Goal: Transaction & Acquisition: Purchase product/service

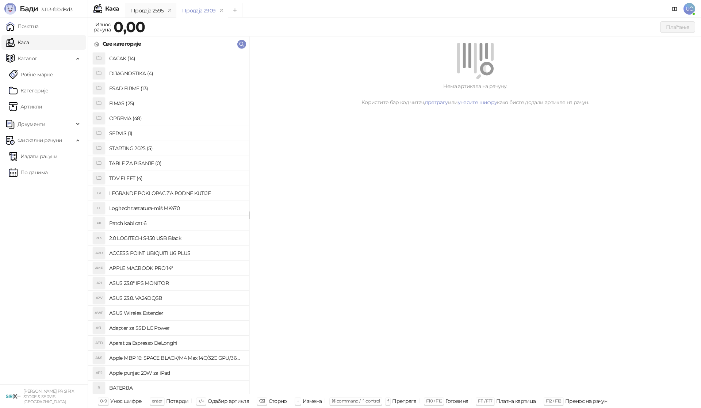
click at [132, 117] on h4 "OPREMA (48)" at bounding box center [176, 118] width 134 height 12
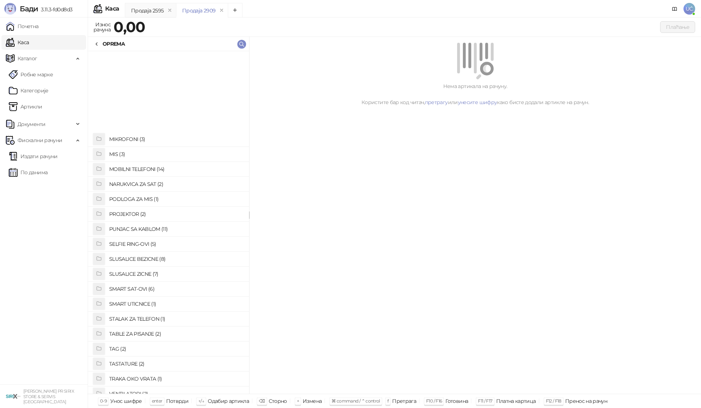
scroll to position [365, 0]
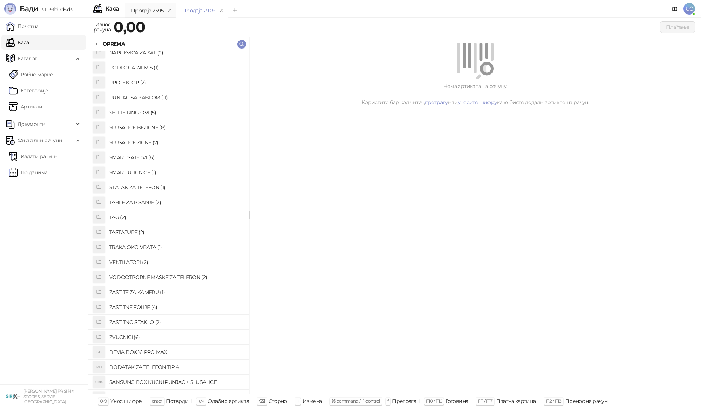
click at [145, 322] on h4 "ZASTITNO STAKLO (2)" at bounding box center [176, 322] width 134 height 12
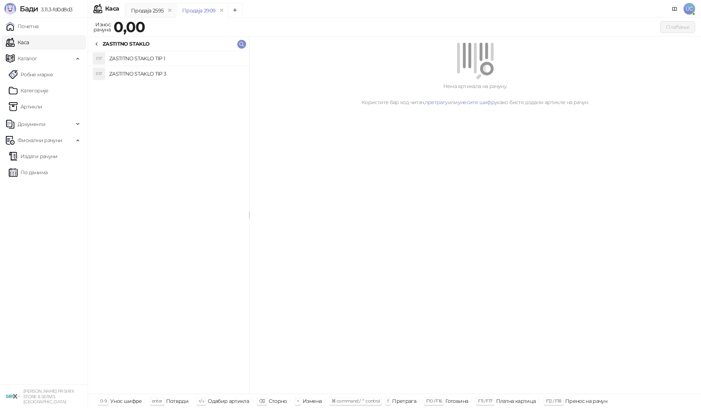
click at [189, 72] on h4 "ZASTITNO STAKLO TIP 3" at bounding box center [176, 74] width 134 height 12
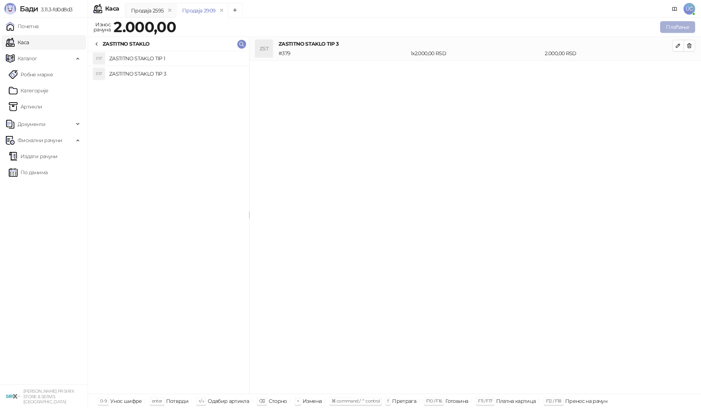
click at [683, 23] on button "Плаћање" at bounding box center [677, 27] width 35 height 12
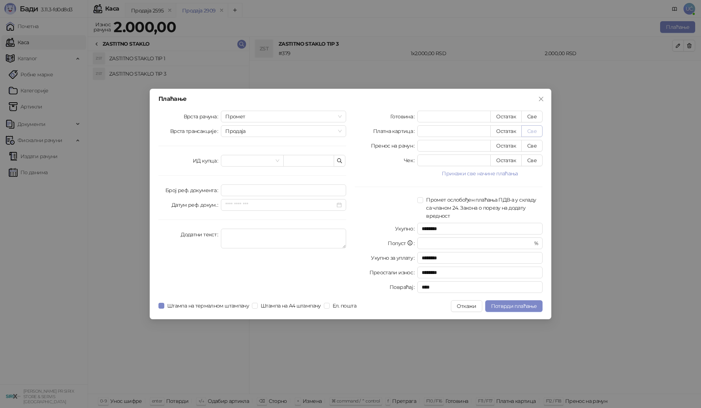
click at [536, 131] on button "Све" at bounding box center [532, 131] width 21 height 12
type input "****"
click at [509, 305] on span "Потврди плаћање" at bounding box center [514, 306] width 46 height 7
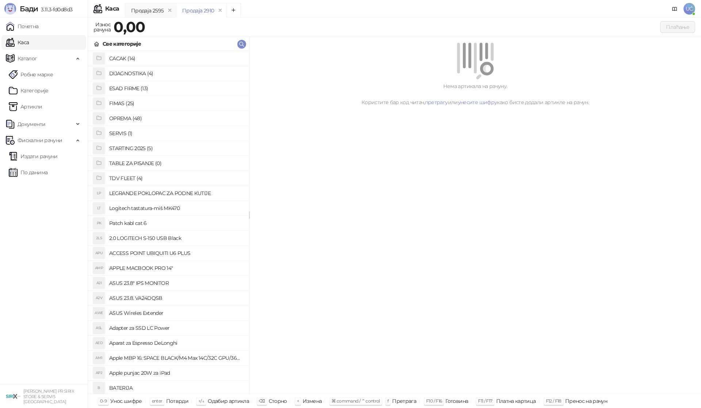
click at [364, 125] on div "Нема артикала на рачуну. Користите бар код читач, претрагу или унесите шифру ка…" at bounding box center [475, 215] width 452 height 357
click at [131, 118] on h4 "OPREMA (48)" at bounding box center [176, 118] width 134 height 12
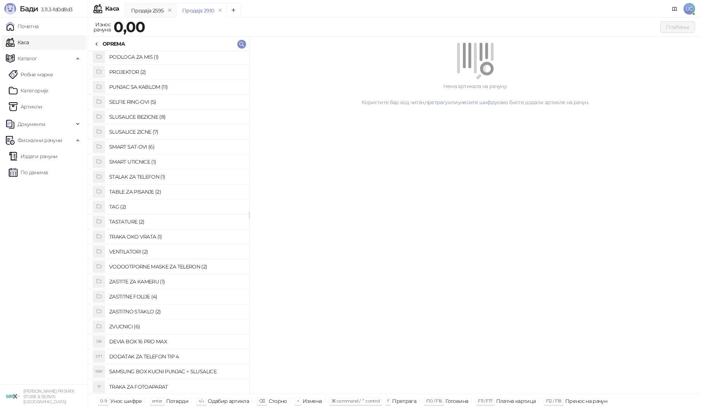
scroll to position [376, 0]
click at [146, 312] on h4 "ZASTITNO STAKLO (2)" at bounding box center [176, 311] width 134 height 12
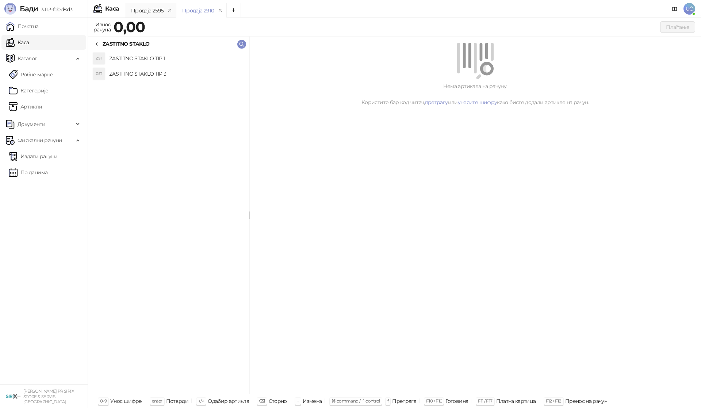
click at [140, 58] on h4 "ZASTITNO STAKLO TIP 1" at bounding box center [176, 59] width 134 height 12
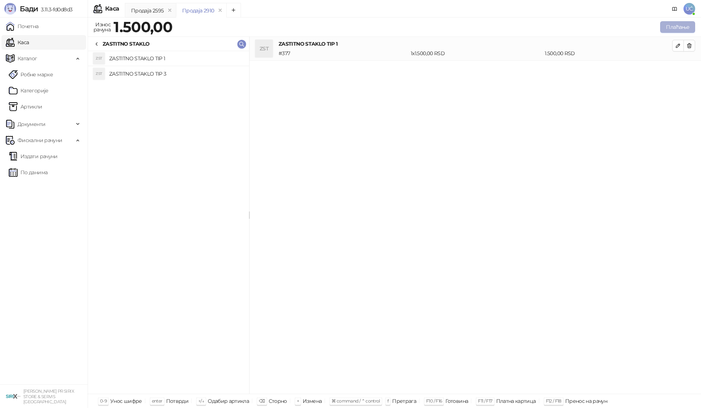
click at [680, 25] on button "Плаћање" at bounding box center [677, 27] width 35 height 12
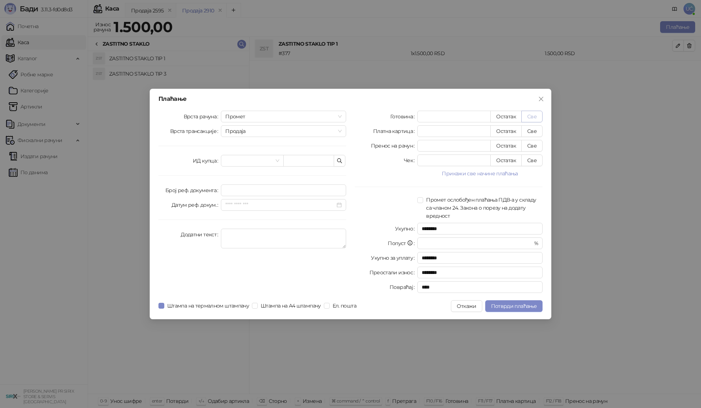
click at [534, 119] on button "Све" at bounding box center [532, 117] width 21 height 12
type input "****"
click at [516, 304] on span "Потврди плаћање" at bounding box center [514, 306] width 46 height 7
